Goal: Ask a question

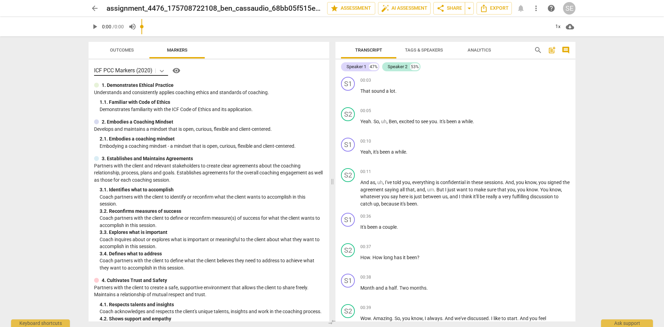
click at [162, 70] on icon at bounding box center [161, 70] width 7 height 7
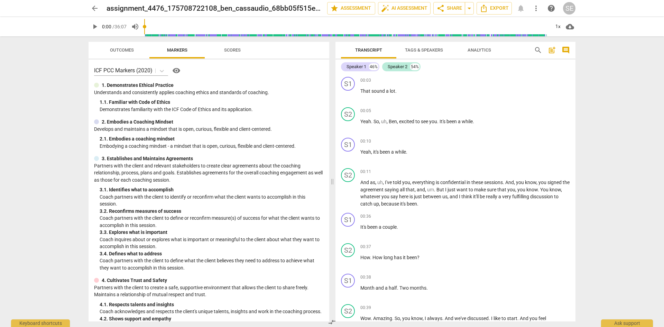
click at [284, 56] on div "Outcomes Markers Scores" at bounding box center [209, 50] width 230 height 17
click at [624, 321] on div "Ask support" at bounding box center [627, 321] width 52 height 11
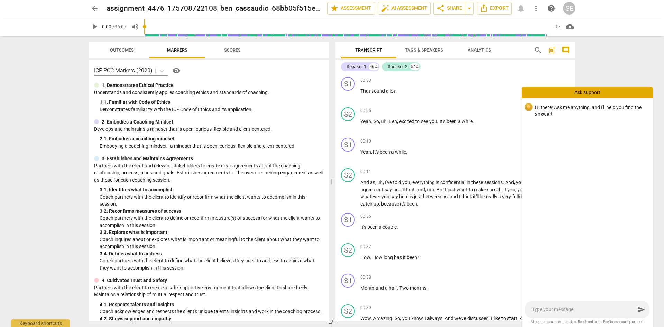
type textarea "h"
type textarea "ho"
type textarea "how"
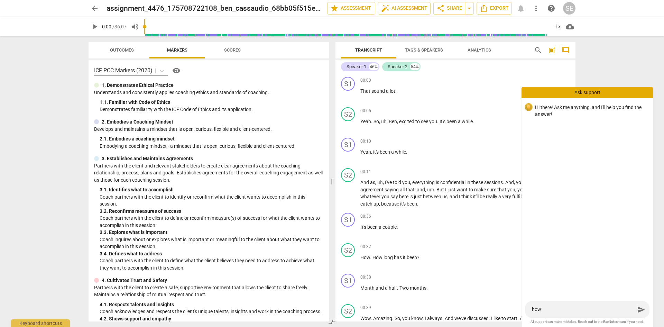
type textarea "how"
type textarea "how d"
type textarea "how do"
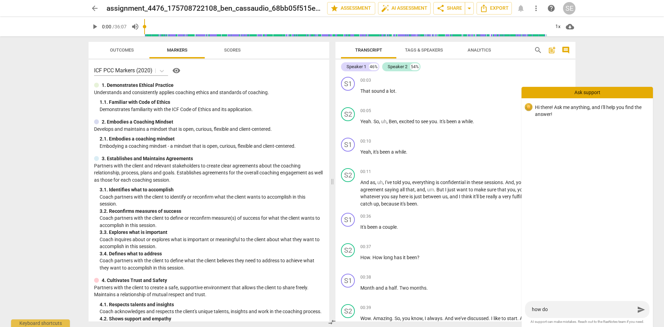
type textarea "how do I"
type textarea "how do I g"
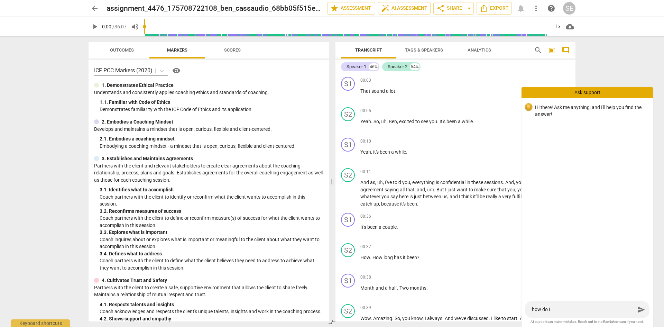
type textarea "how do I g"
type textarea "how do I ge"
type textarea "how do I get"
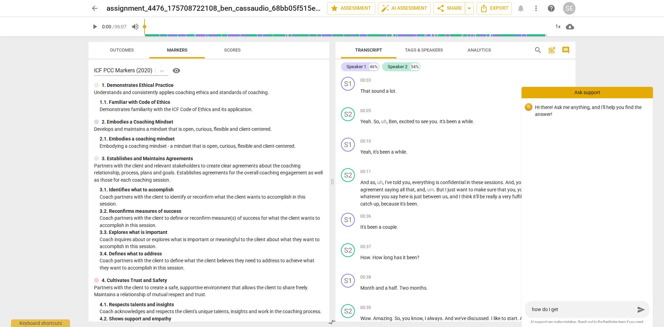
type textarea "how do I get"
type textarea "how do I get t"
type textarea "how do I get th"
type textarea "how do I get the"
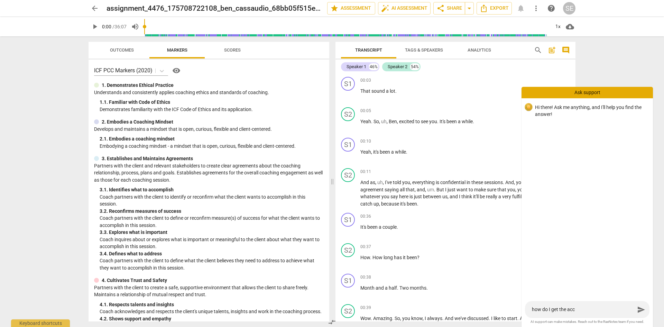
type textarea "how do I get the acc"
type textarea "how do I get the acc b"
type textarea "how do I get the acc ba"
type textarea "how do I get the acc bar"
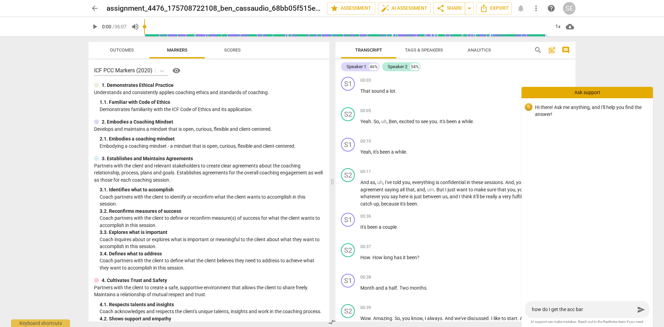
type textarea "how do I get the acc bars"
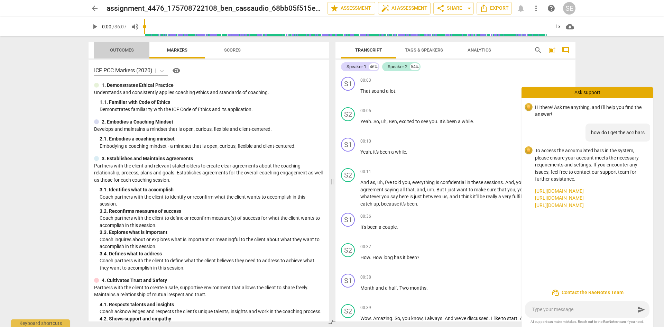
click at [122, 49] on span "Outcomes" at bounding box center [122, 49] width 24 height 5
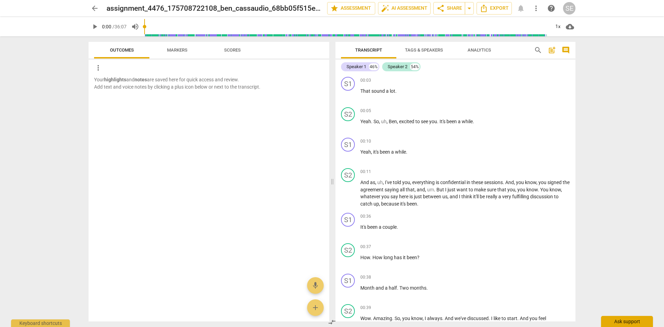
click at [616, 323] on div "Ask support" at bounding box center [627, 321] width 52 height 11
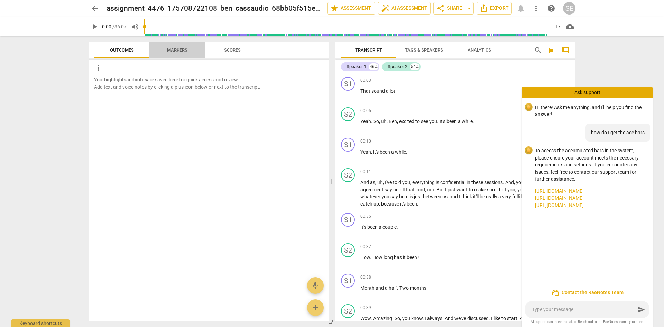
click at [183, 48] on span "Markers" at bounding box center [177, 49] width 20 height 5
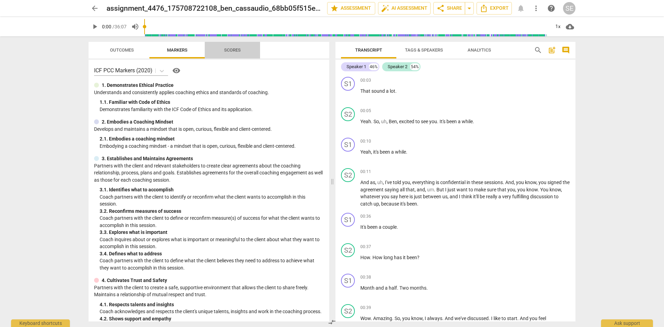
click at [238, 49] on span "Scores" at bounding box center [232, 49] width 17 height 5
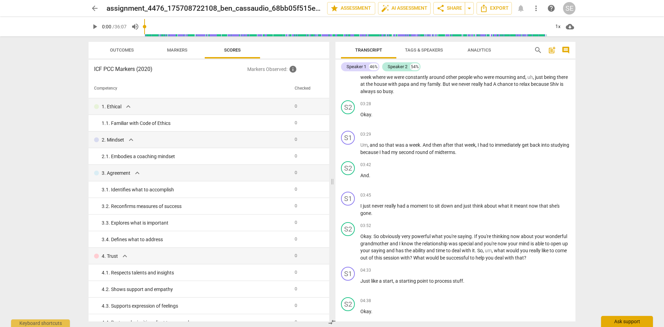
click at [622, 323] on div "Ask support" at bounding box center [627, 321] width 52 height 11
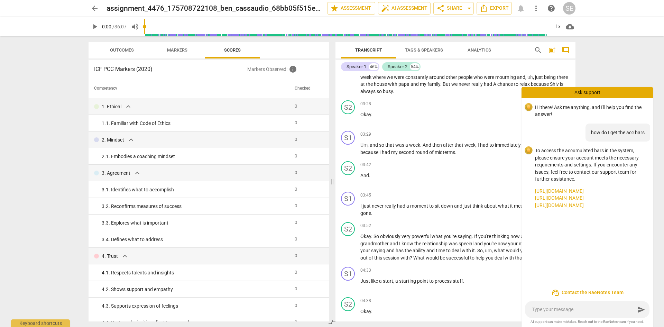
type textarea "h"
type textarea "ho"
type textarea "how"
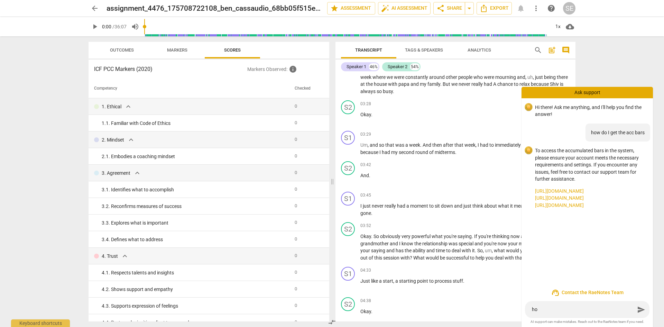
type textarea "how"
type textarea "how d"
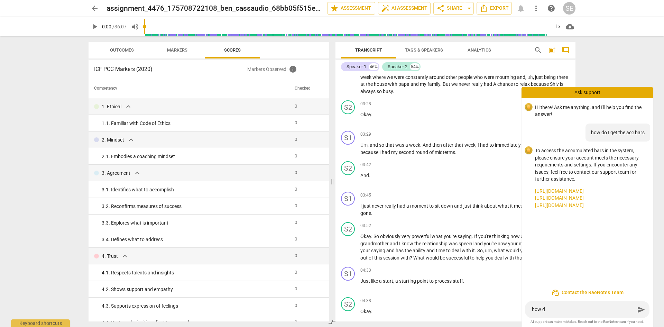
type textarea "how do"
type textarea "how do I"
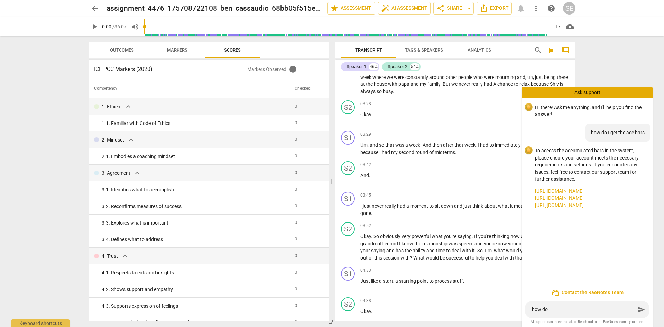
type textarea "how do I"
type textarea "how do I c"
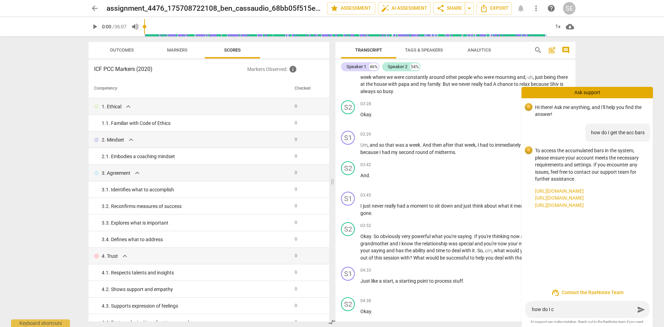
type textarea "how do I ch"
type textarea "how do I che"
type textarea "how do I chec"
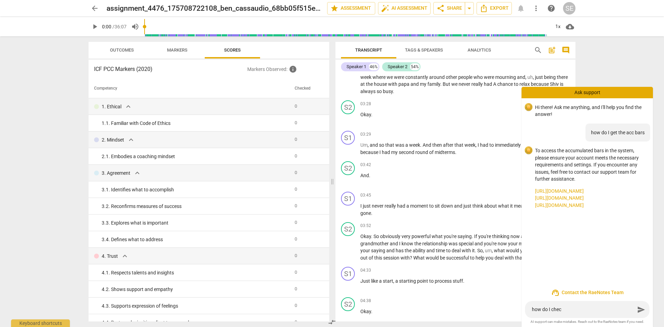
type textarea "how do I check"
type textarea "how do I check a"
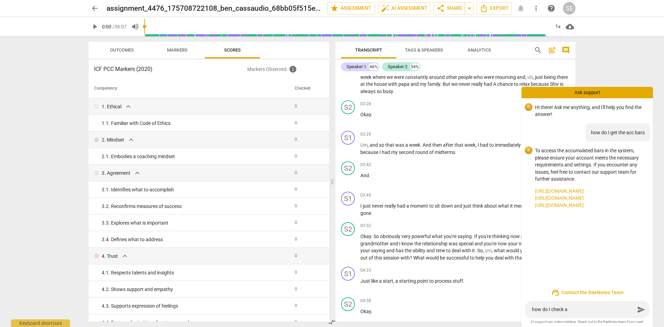
type textarea "how do I check a"
type textarea "how do I check a t"
type textarea "how do I check a tr"
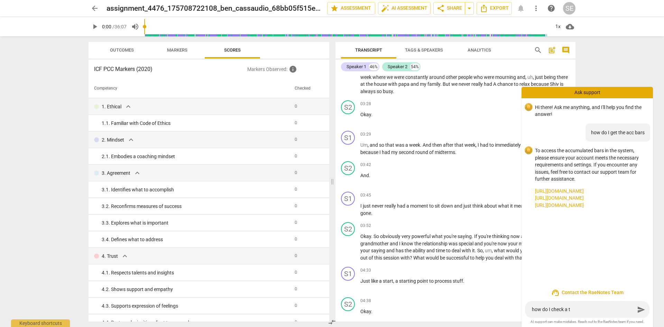
type textarea "how do I check a tr"
type textarea "how do I check a tra"
type textarea "how do I check a [PERSON_NAME]"
type textarea "how do I check a trans"
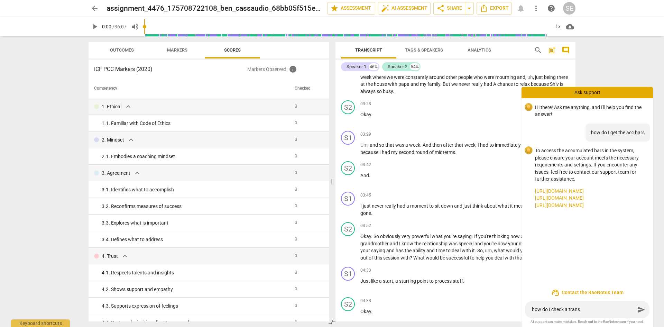
type textarea "how do I check a transc"
type textarea "how do I check a transcr"
type textarea "how do I check a transcri"
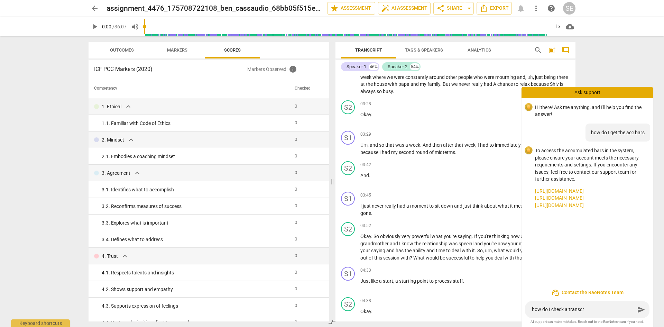
type textarea "how do I check a transcri"
type textarea "how do I check a transcrip"
type textarea "how do I check a transcript"
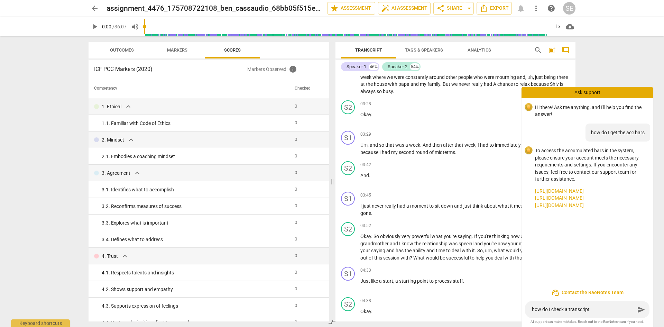
type textarea "how do I check a transcript"
type textarea "how do I check a transcript a"
type textarea "how do I check a transcript ag"
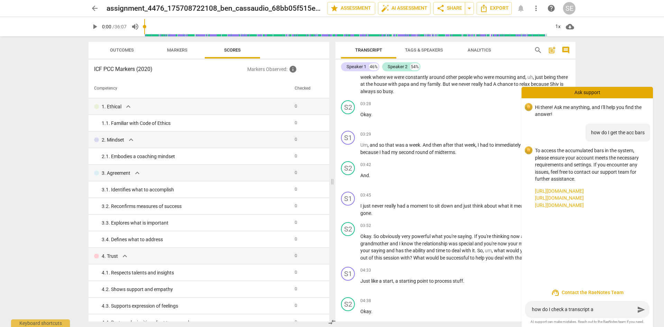
type textarea "how do I check a transcript ag"
type textarea "how do I check a transcript aga"
type textarea "how do I check a transcript agai"
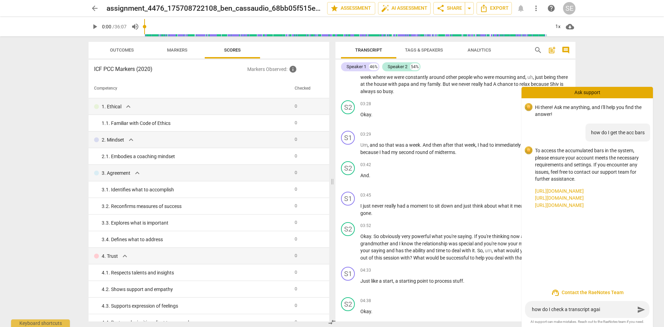
type textarea "how do I check a transcript again"
type textarea "how do I check a transcript agains"
type textarea "how do I check a transcript againsr"
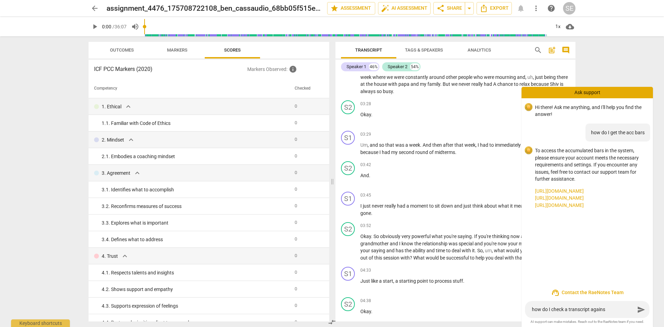
type textarea "how do I check a transcript againsr"
type textarea "how do I check a transcript againsr r"
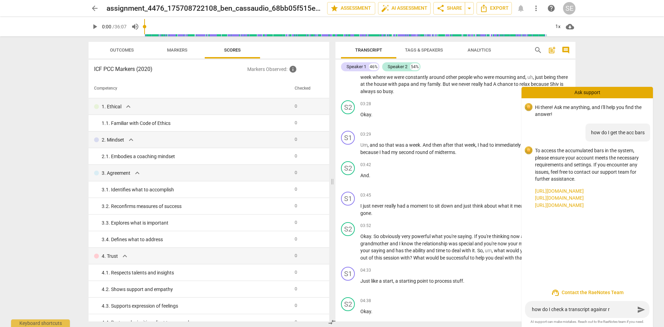
type textarea "how do I check a transcript againsr rh"
type textarea "how do I check a transcript againsr rhw"
type textarea "how do I check a transcript againsr rh"
type textarea "how do I check a transcript againsr r"
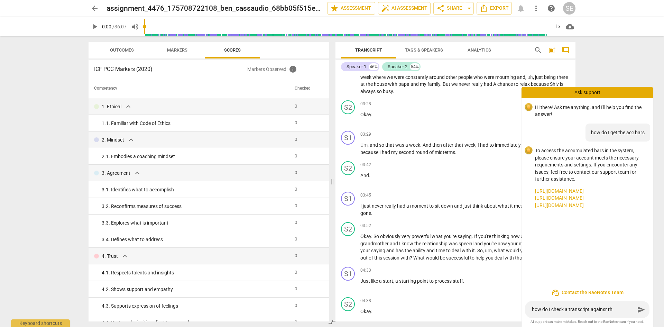
type textarea "how do I check a transcript againsr r"
type textarea "how do I check a transcript againsr"
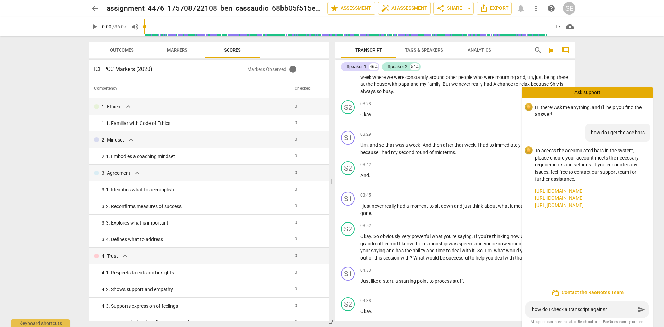
type textarea "how do I check a transcript agains"
type textarea "how do I check a transcript againsr"
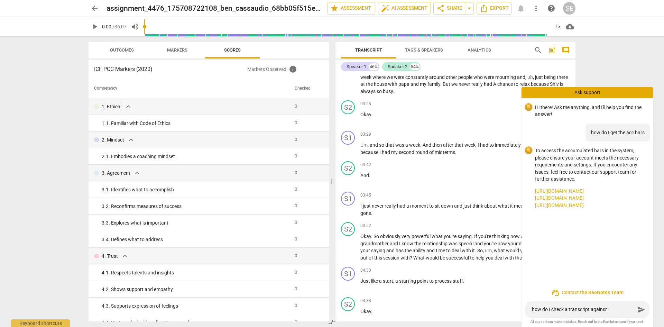
type textarea "how do I check a transcript againsr"
type textarea "how do I check a transcript againsr r"
type textarea "how do I check a transcript againsr rh"
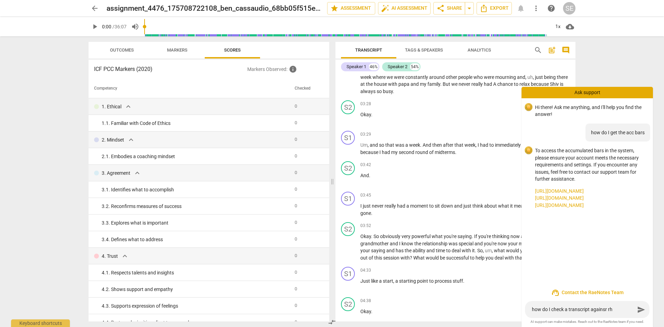
type textarea "how do I check a transcript againsr r"
type textarea "how do I check a transcript againsr"
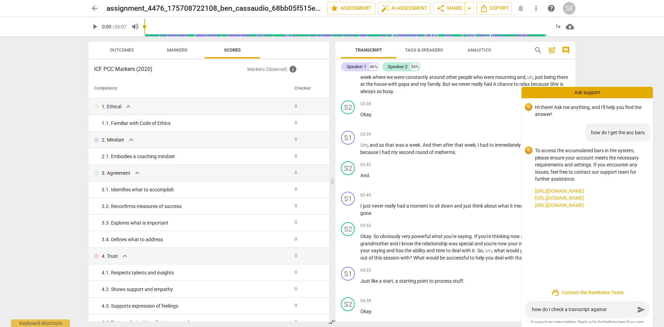
type textarea "how do I check a transcript againsr"
type textarea "how do I check a transcript agains"
type textarea "how do I check a transcript against"
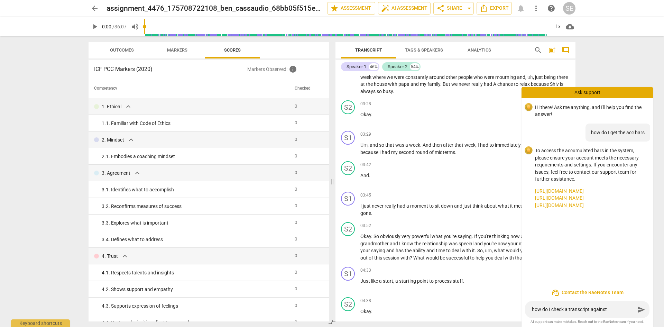
type textarea "how do I check a transcript against"
type textarea "how do I check a transcript against t"
type textarea "how do I check a transcript against th"
type textarea "how do I check a transcript against the"
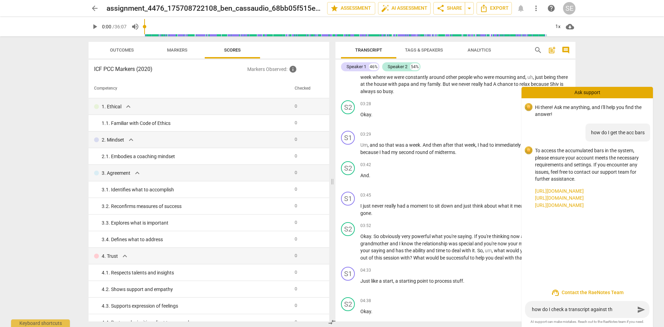
type textarea "how do I check a transcript against the"
type textarea "how do I check a transcript against the a"
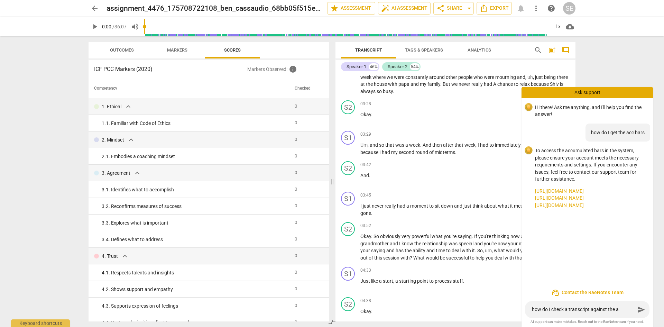
type textarea "how do I check a transcript against the ac"
type textarea "how do I check a transcript against the acc"
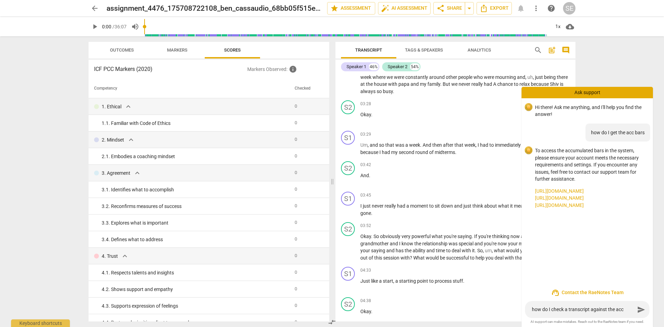
type textarea "how do I check a transcript against the acc"
type textarea "how do I check a transcript against the acc b"
type textarea "how do I check a transcript against the acc ba"
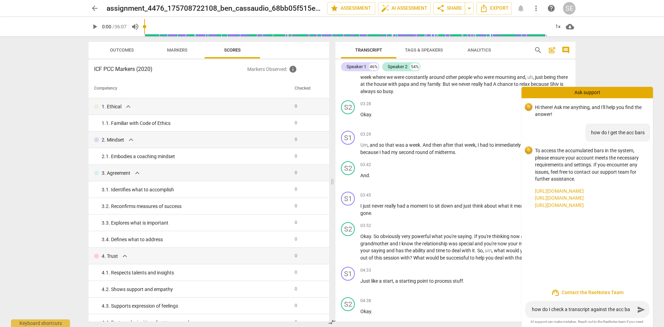
type textarea "how do I check a transcript against the acc bar"
type textarea "how do I check a transcript against the acc bars"
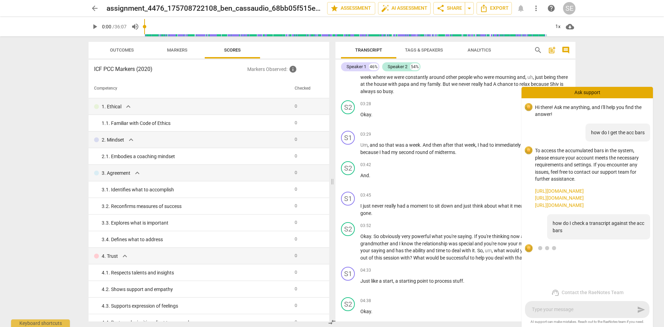
scroll to position [40, 0]
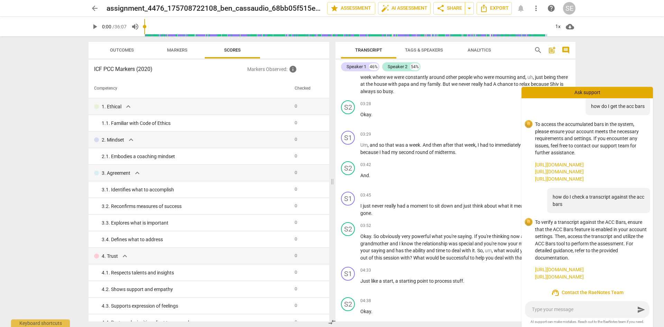
click at [570, 6] on div "SE" at bounding box center [569, 8] width 12 height 12
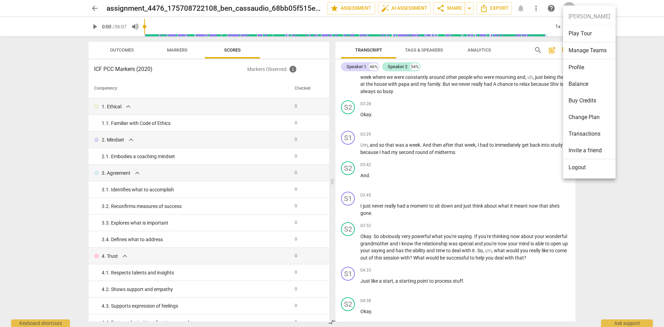
click at [570, 3] on div at bounding box center [332, 163] width 664 height 327
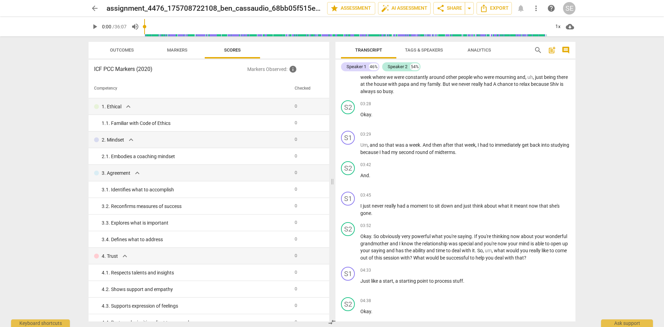
drag, startPoint x: 99, startPoint y: 8, endPoint x: 120, endPoint y: 51, distance: 47.6
click at [99, 8] on span "arrow_back" at bounding box center [95, 8] width 12 height 8
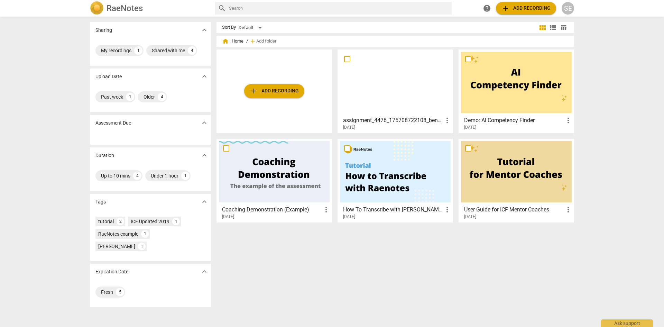
click at [446, 119] on span "more_vert" at bounding box center [447, 120] width 8 height 8
click at [661, 110] on div at bounding box center [332, 163] width 664 height 327
click at [398, 74] on div at bounding box center [395, 82] width 111 height 61
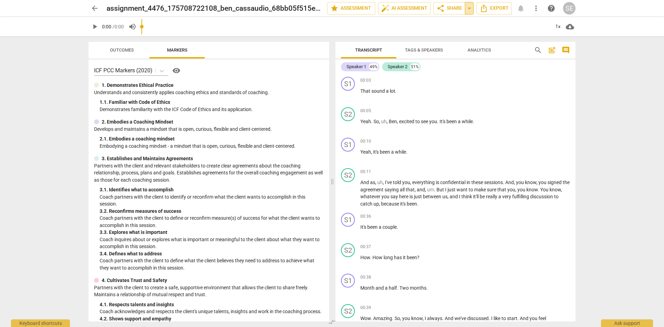
click at [468, 7] on span "arrow_drop_down" at bounding box center [469, 8] width 8 height 8
click at [451, 9] on span "share Share" at bounding box center [449, 8] width 26 height 8
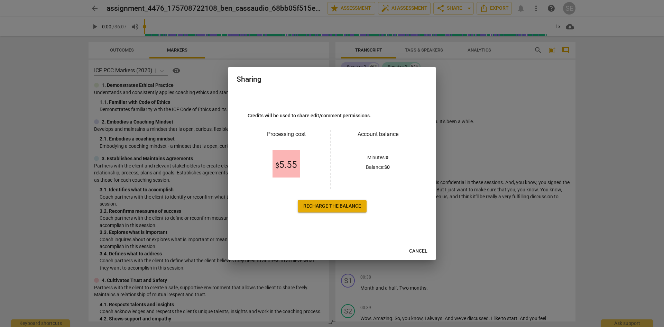
click at [424, 252] on span "Cancel" at bounding box center [418, 251] width 18 height 7
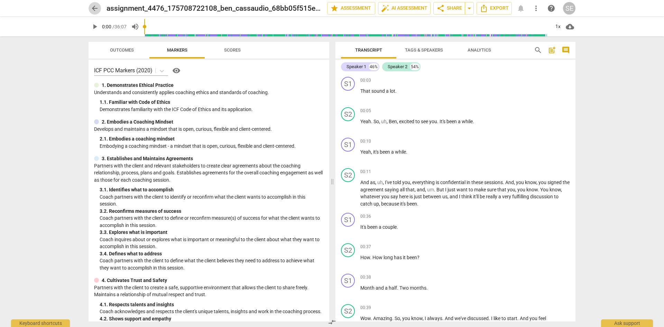
click at [94, 7] on span "arrow_back" at bounding box center [95, 8] width 8 height 8
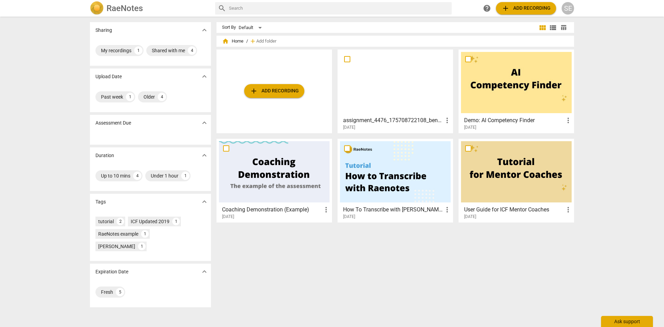
click at [629, 324] on div "Ask support" at bounding box center [627, 321] width 52 height 11
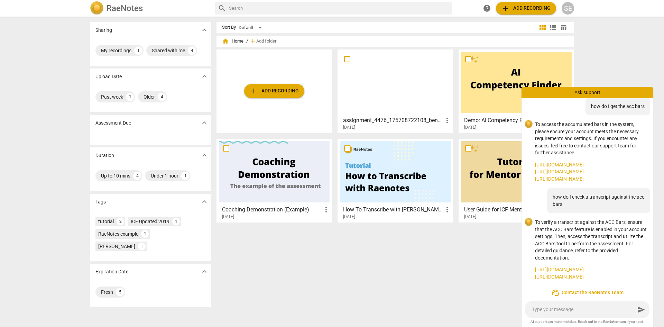
scroll to position [40, 0]
click at [567, 7] on div "SE" at bounding box center [568, 8] width 12 height 12
